Goal: Navigation & Orientation: Find specific page/section

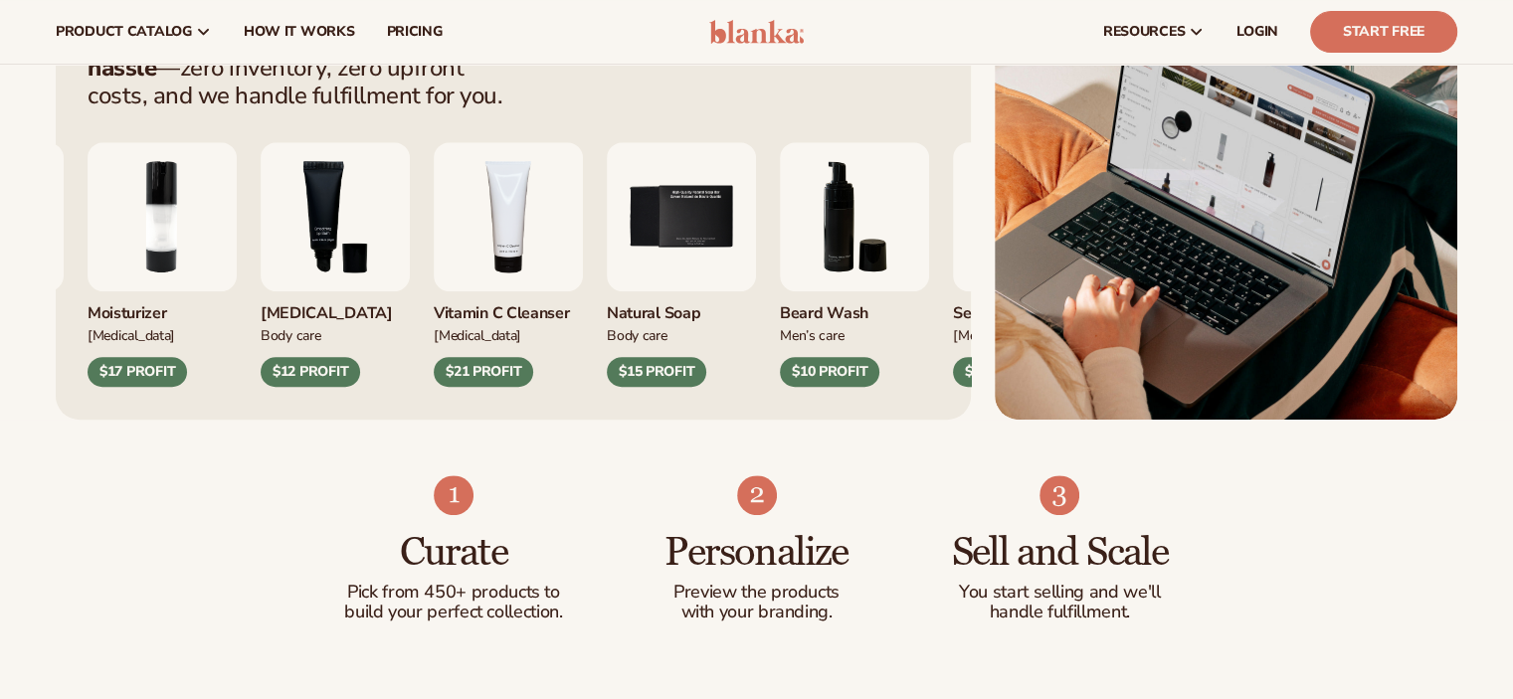
scroll to position [851, 0]
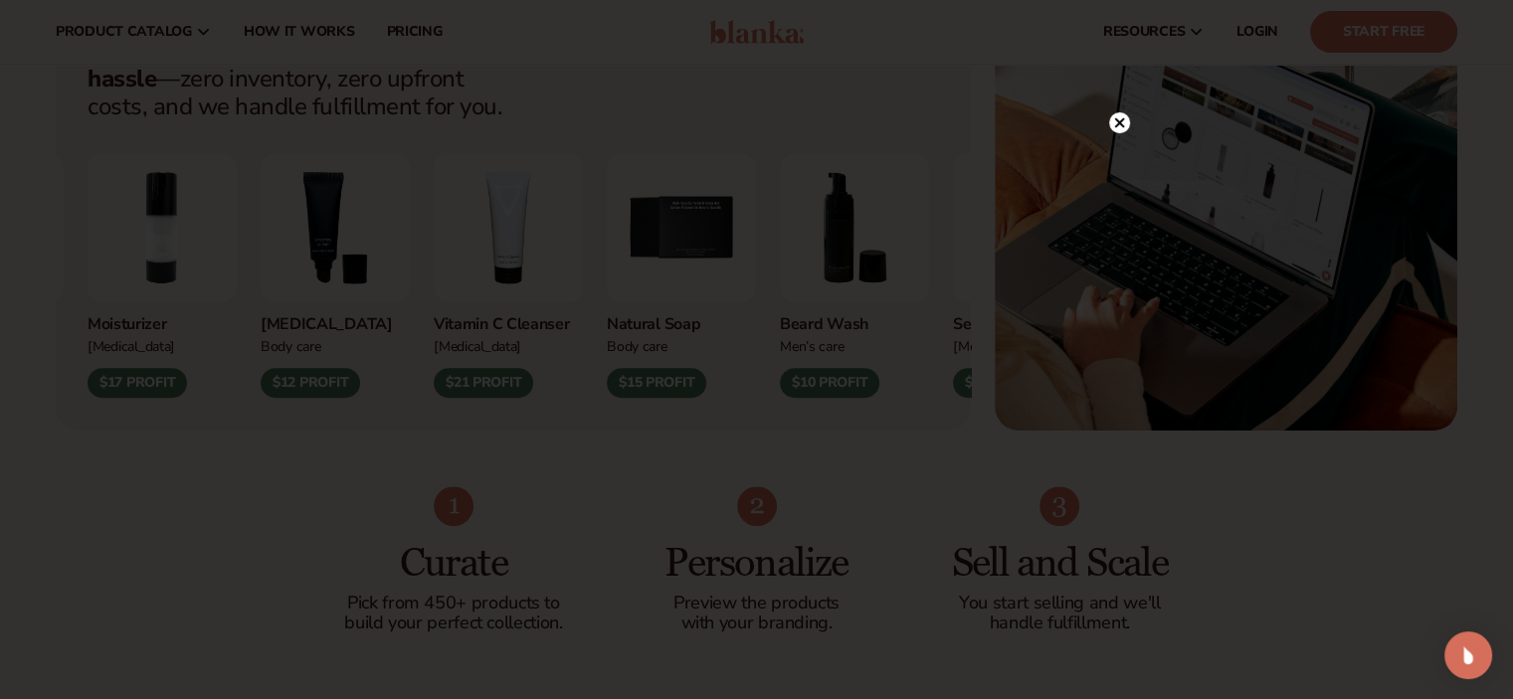
click at [1117, 119] on circle at bounding box center [1119, 122] width 21 height 21
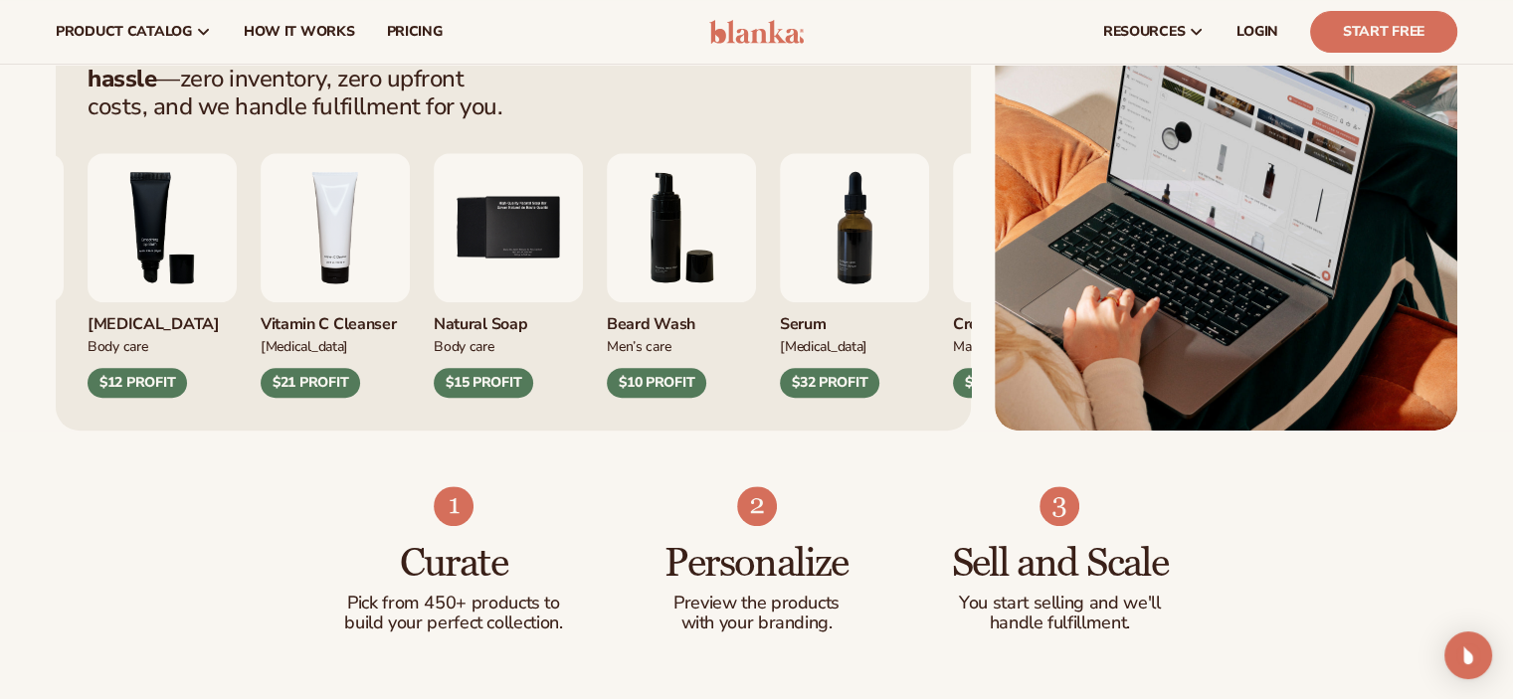
click at [756, 238] on img "6 / 9" at bounding box center [681, 227] width 149 height 149
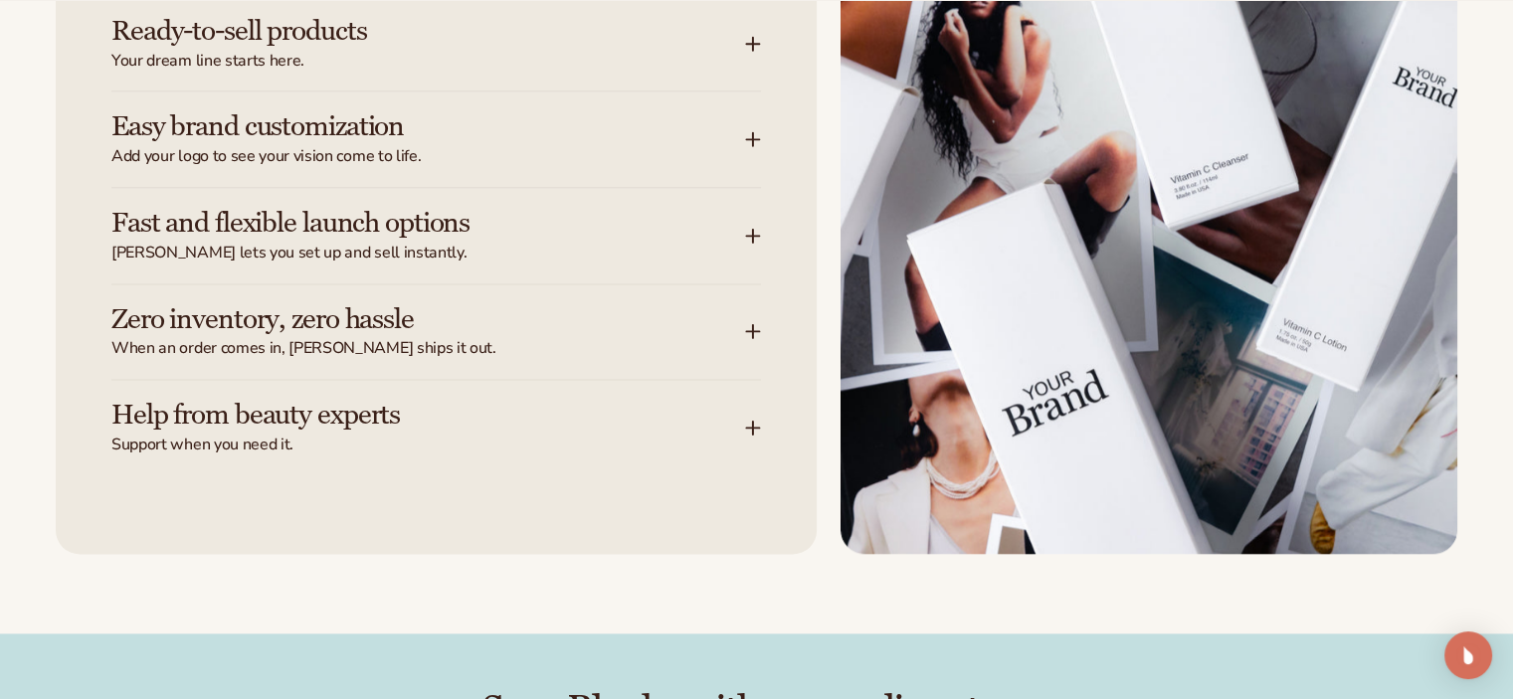
scroll to position [2554, 0]
click at [751, 48] on icon at bounding box center [753, 43] width 16 height 16
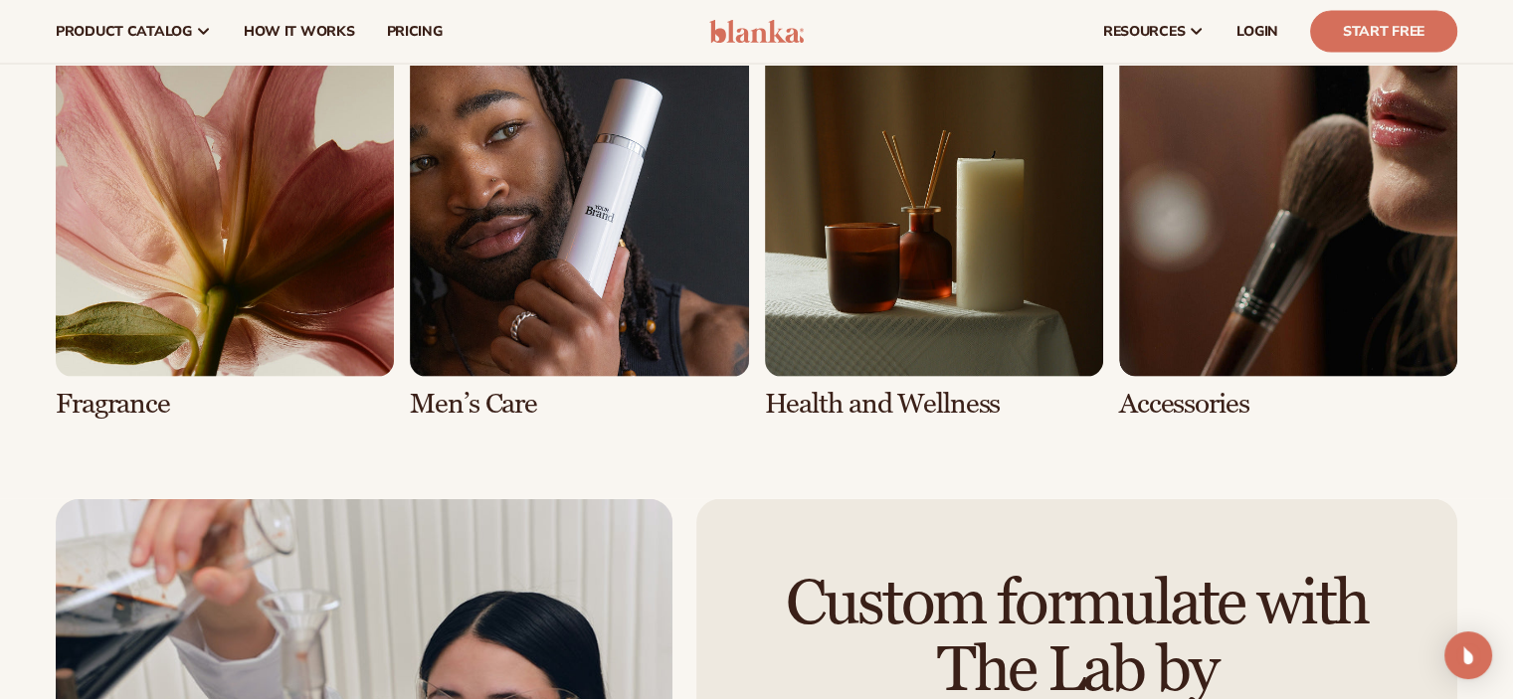
scroll to position [4141, 0]
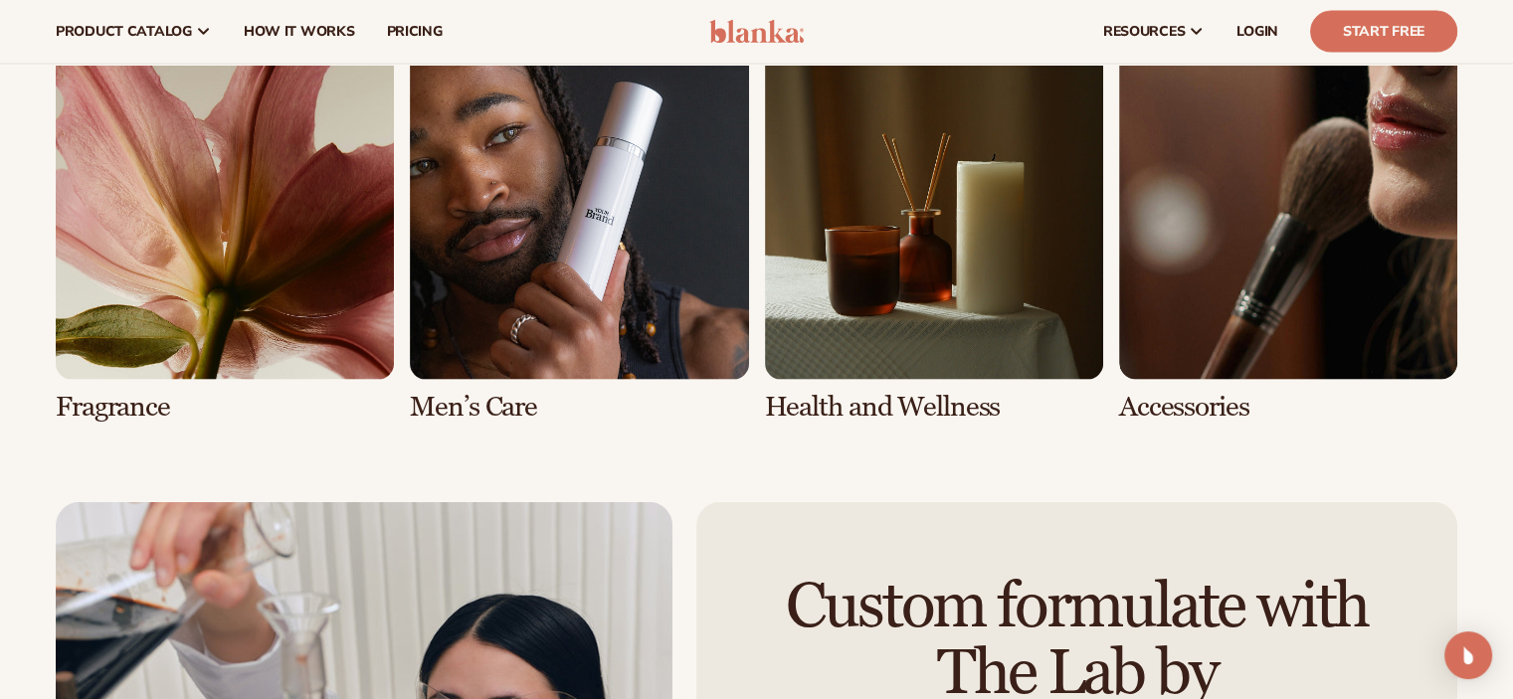
click at [451, 247] on link "6 / 8" at bounding box center [579, 232] width 338 height 381
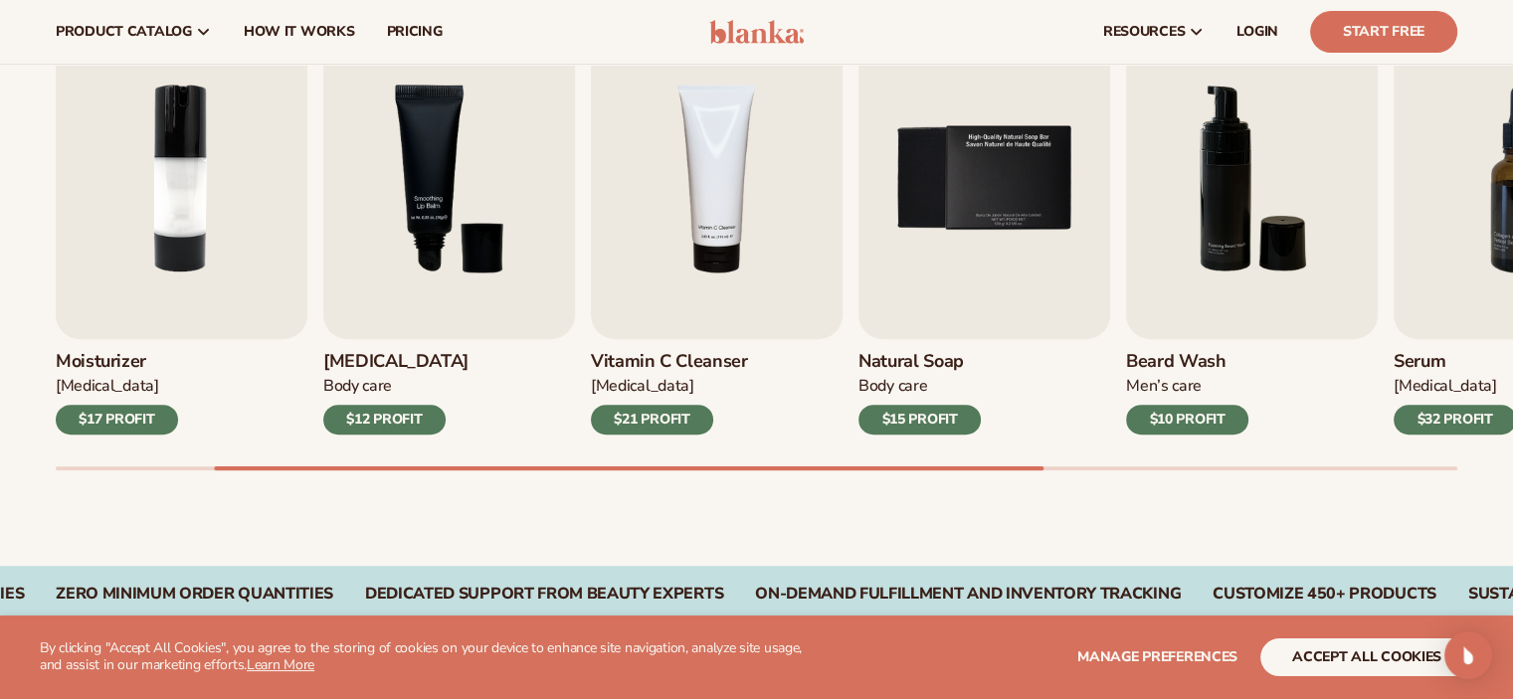
scroll to position [695, 0]
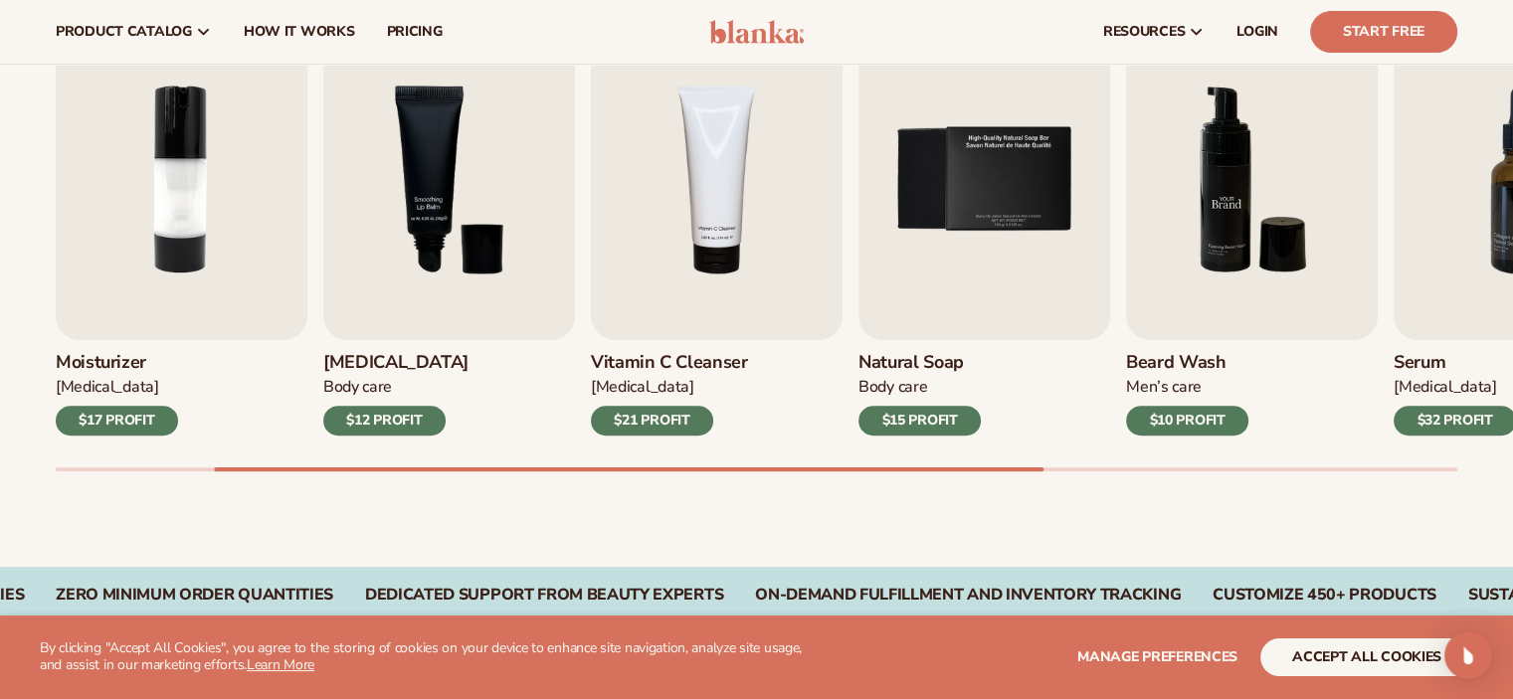
click at [1225, 215] on img "6 / 9" at bounding box center [1252, 179] width 252 height 321
click at [1216, 335] on img "6 / 9" at bounding box center [1252, 179] width 252 height 321
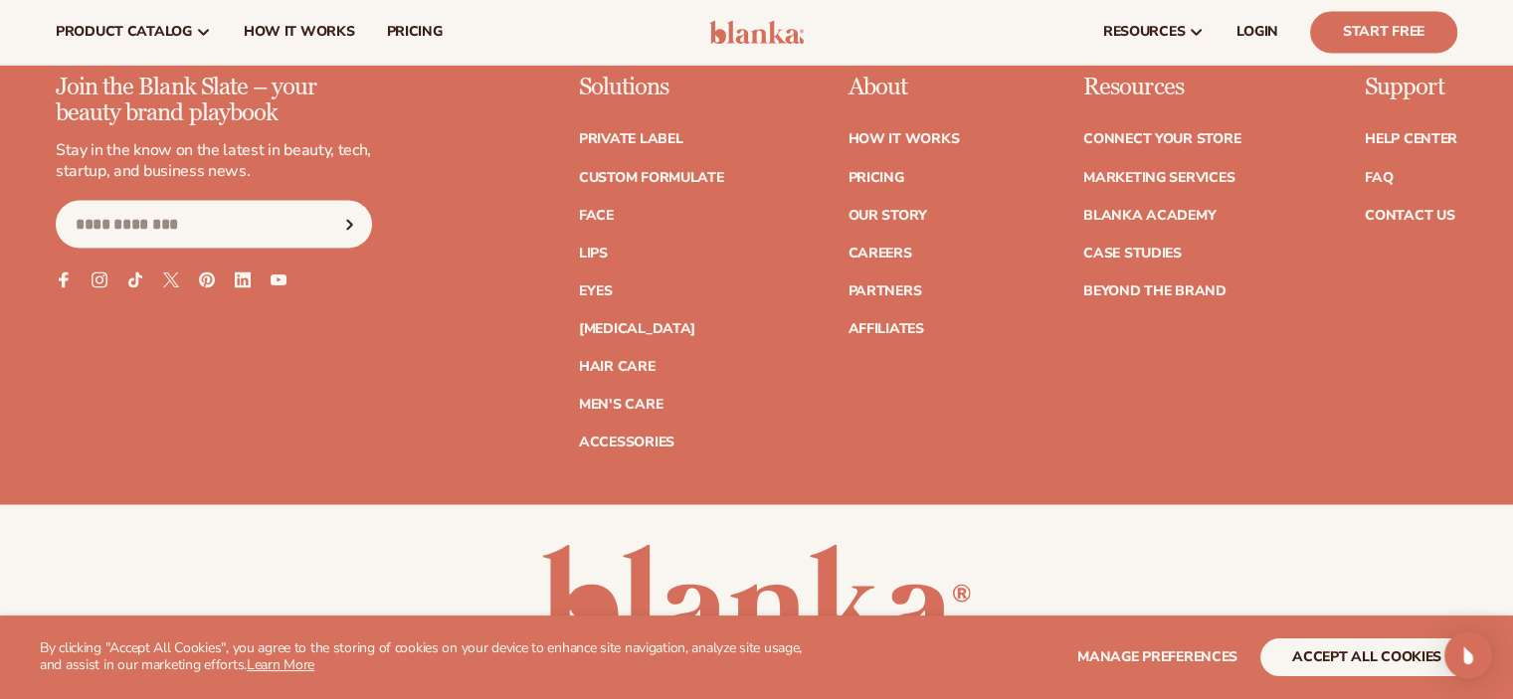
scroll to position [3626, 0]
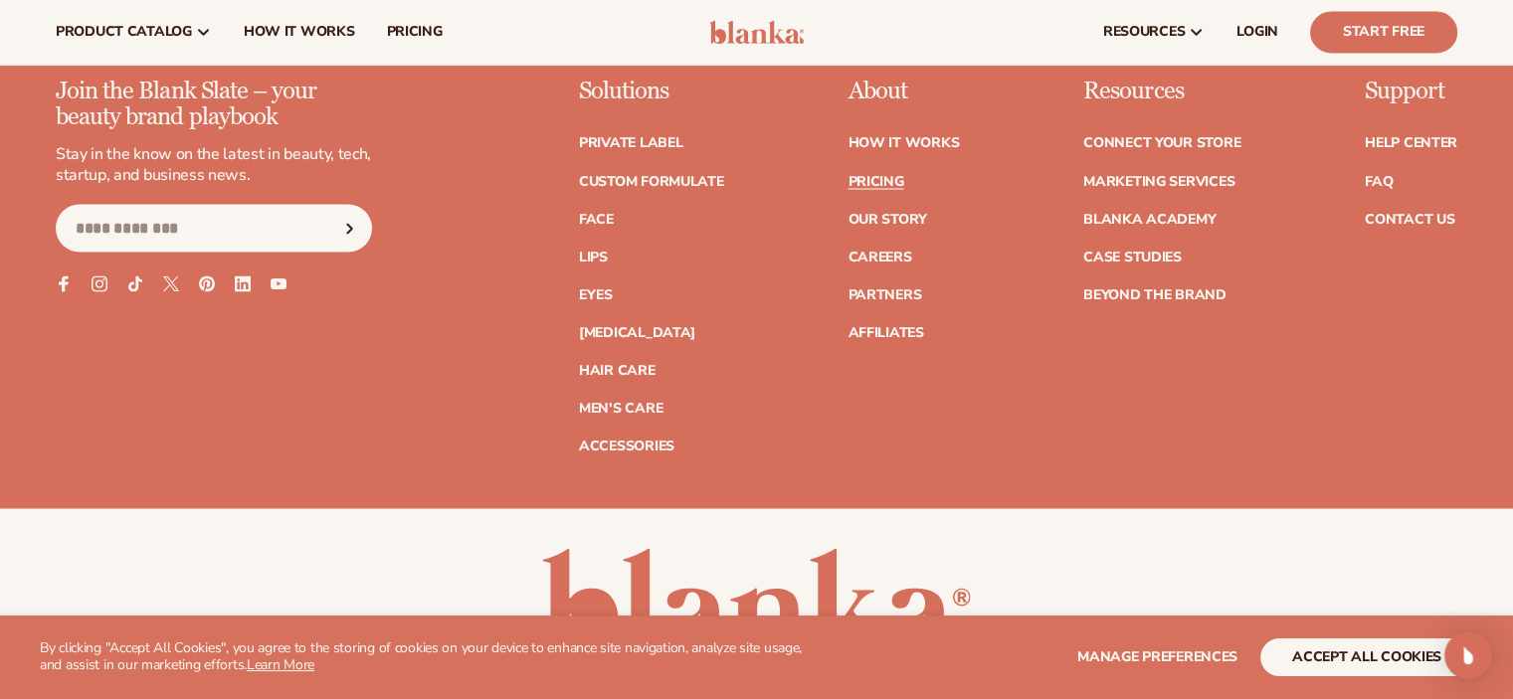
click at [867, 180] on link "Pricing" at bounding box center [875, 181] width 56 height 14
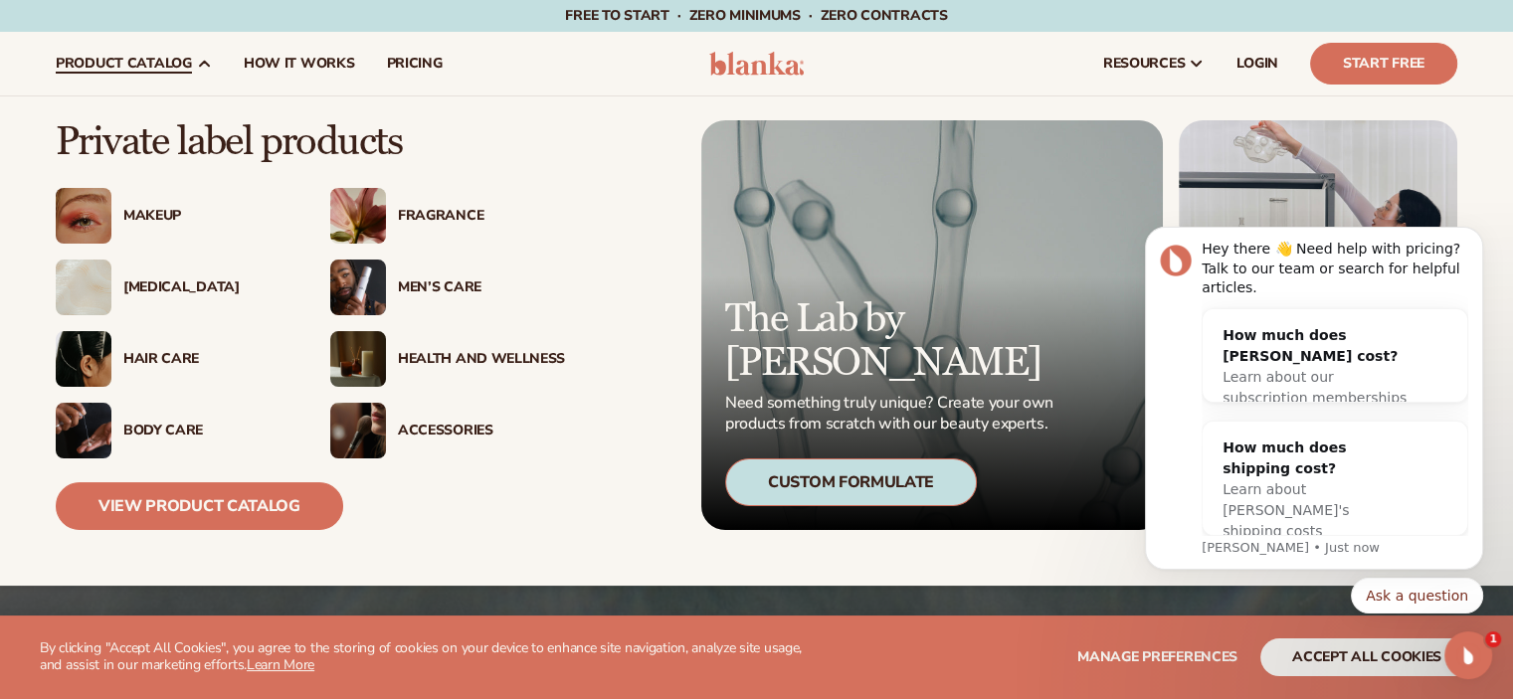
click at [417, 289] on div "Men’s Care" at bounding box center [481, 287] width 167 height 17
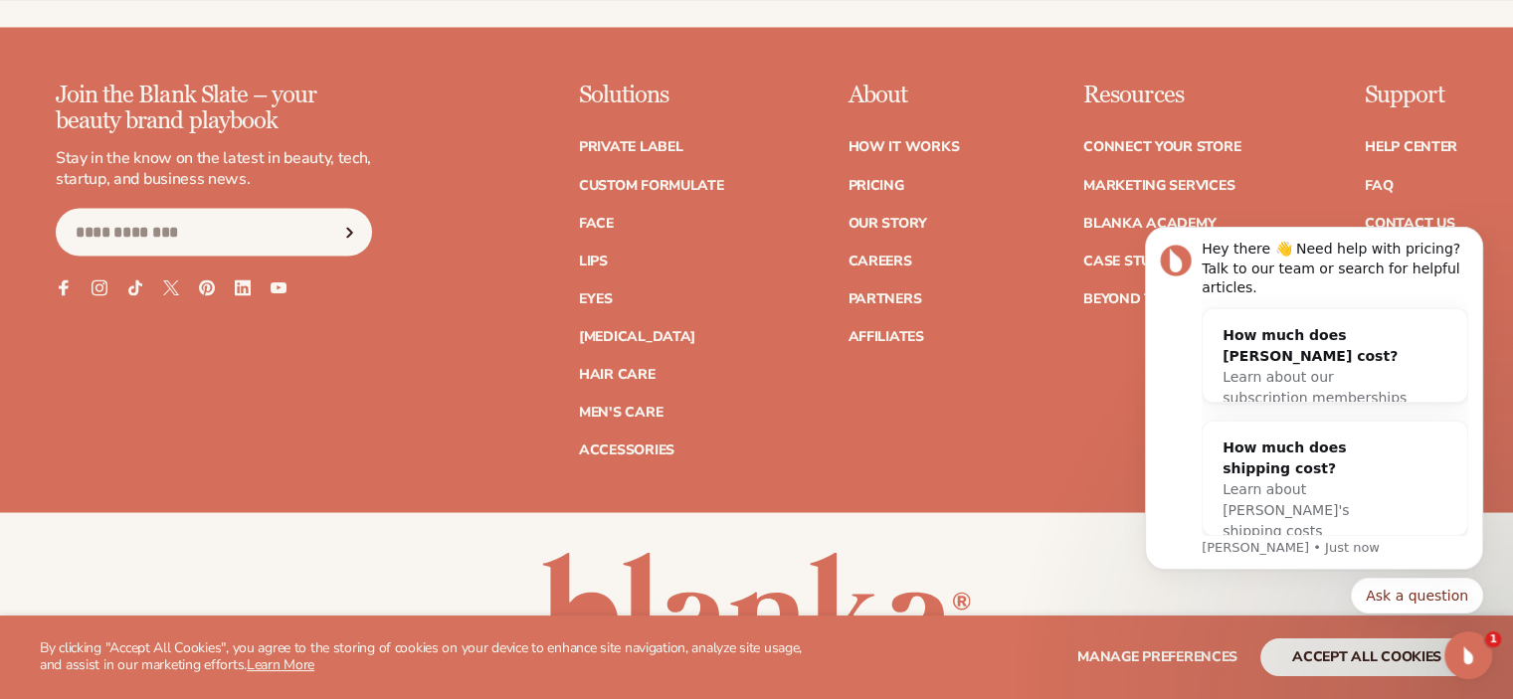
scroll to position [3772, 0]
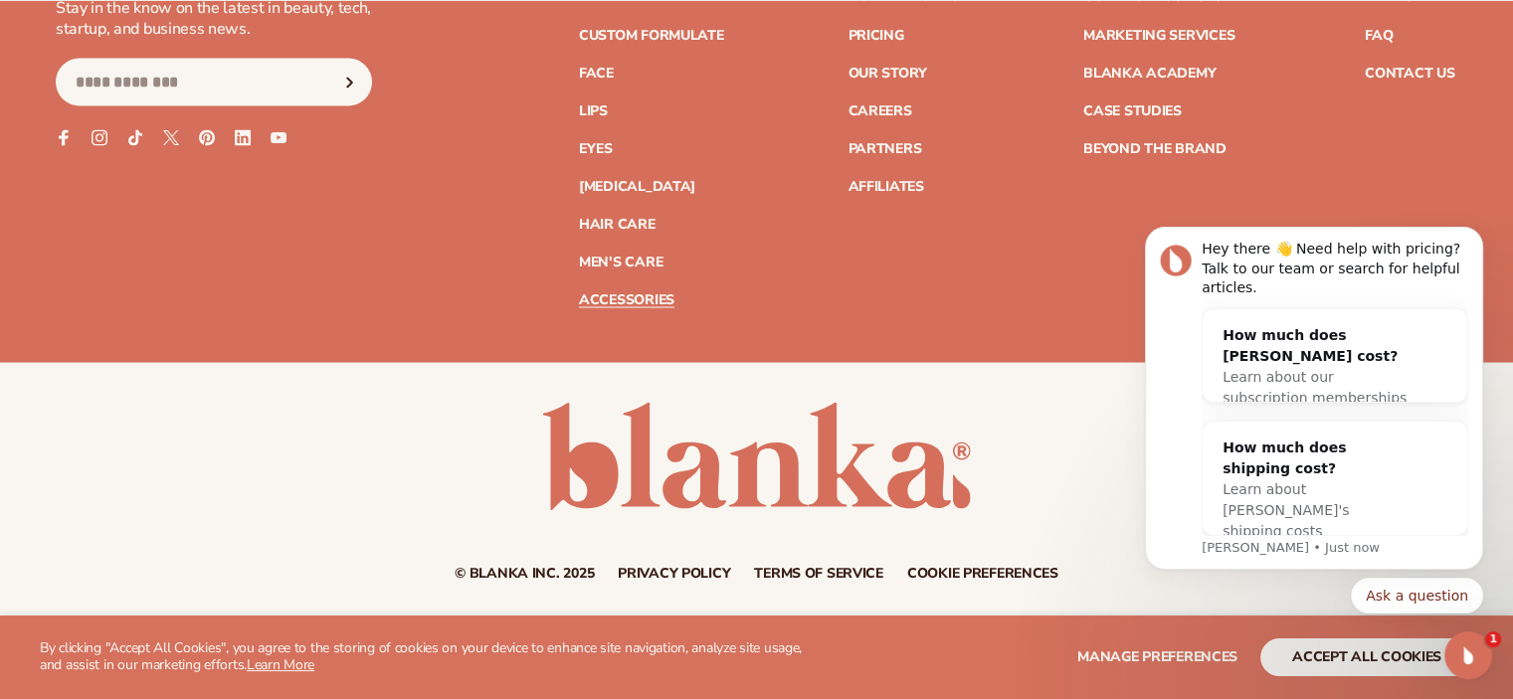
click at [656, 293] on link "Accessories" at bounding box center [626, 299] width 95 height 14
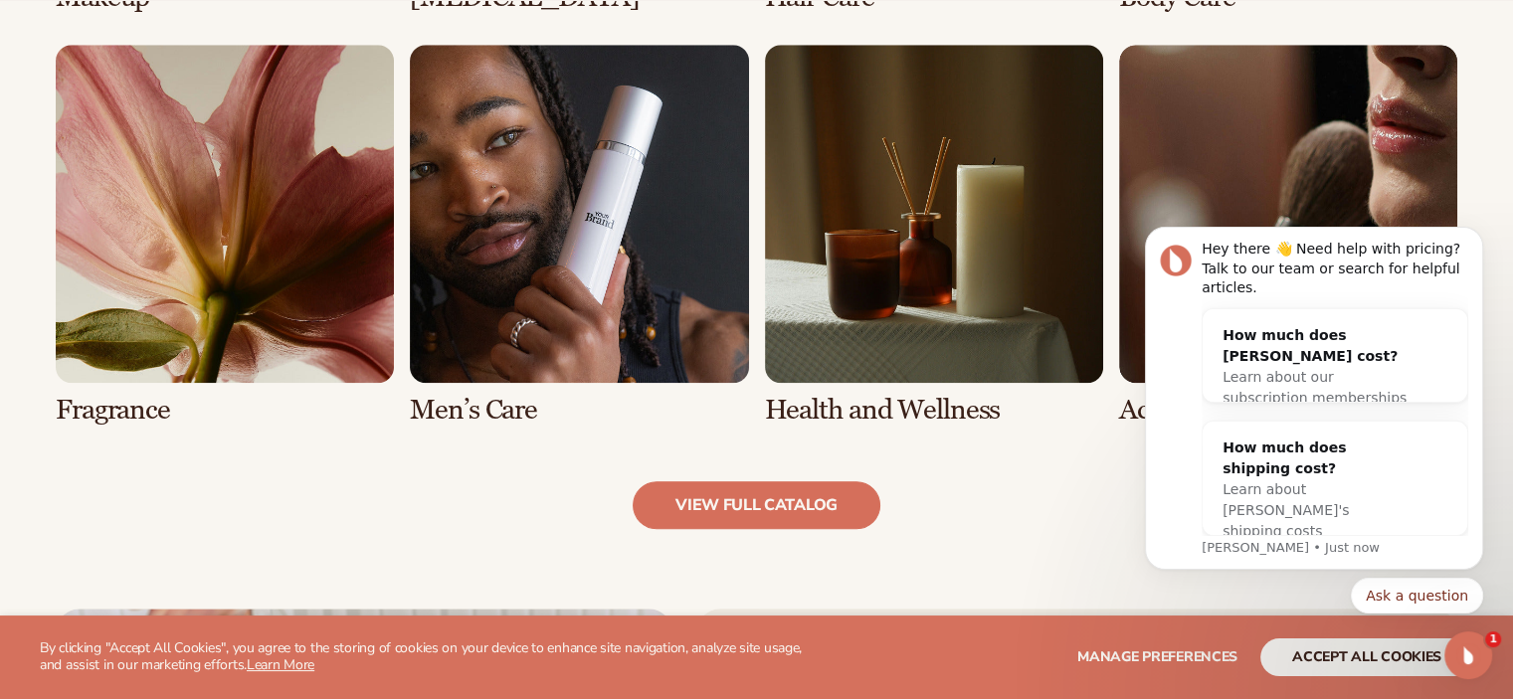
scroll to position [1872, 0]
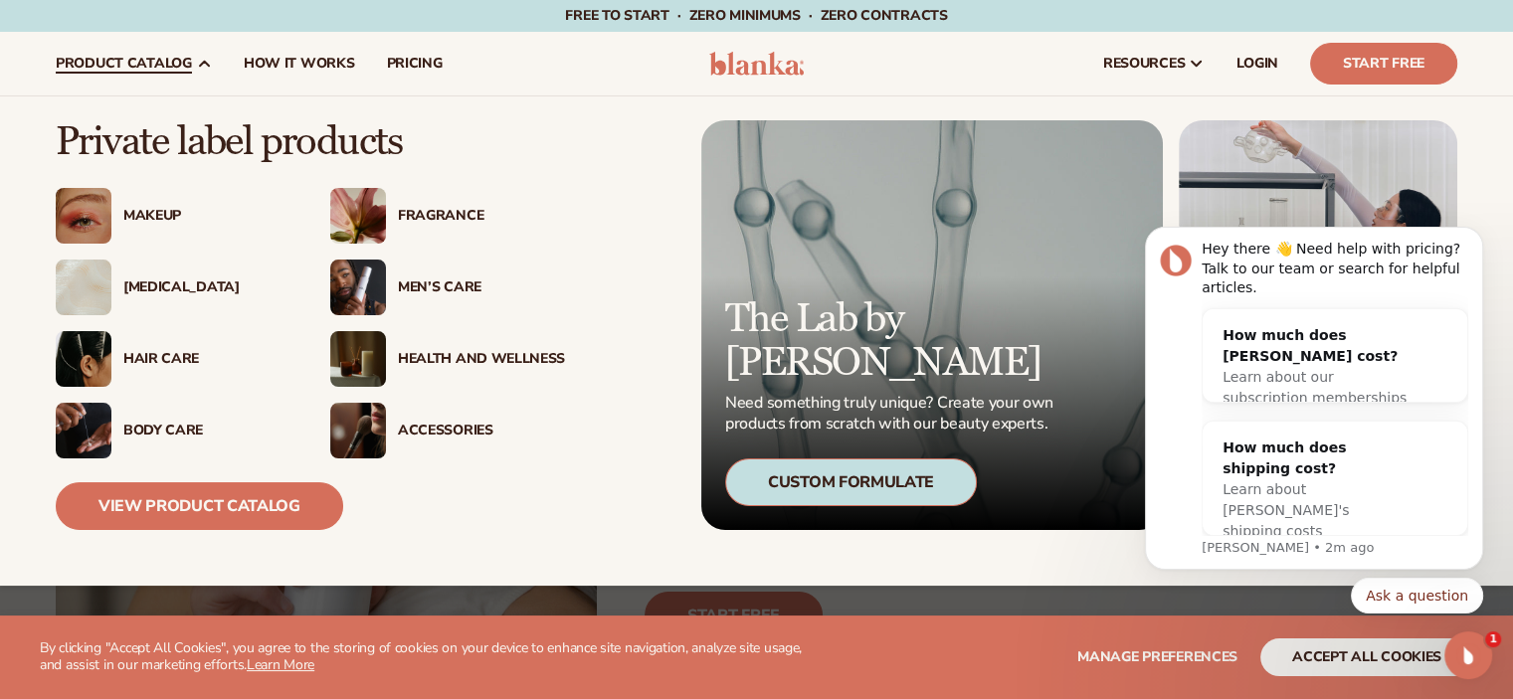
click at [451, 291] on div "Men’s Care" at bounding box center [481, 287] width 167 height 17
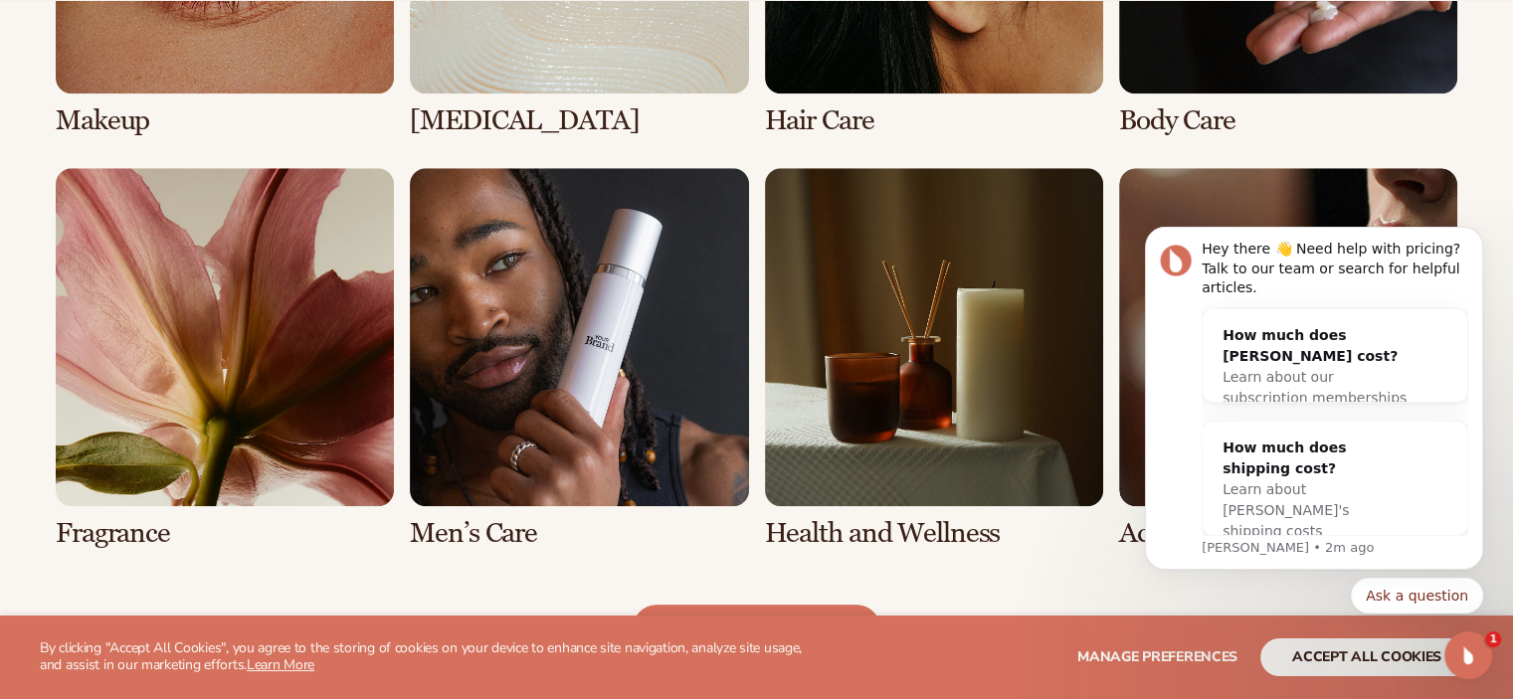
scroll to position [1746, 0]
